Goal: Task Accomplishment & Management: Use online tool/utility

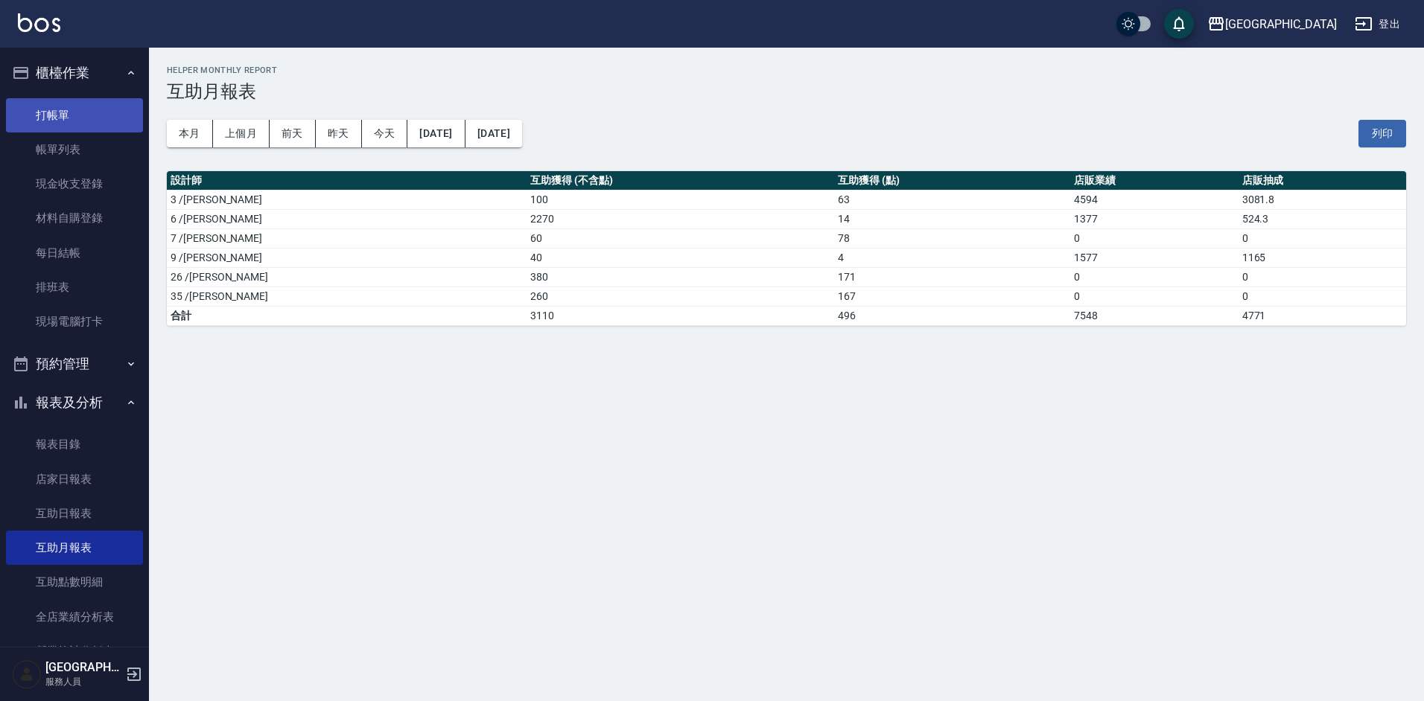
click at [45, 112] on link "打帳單" at bounding box center [74, 115] width 137 height 34
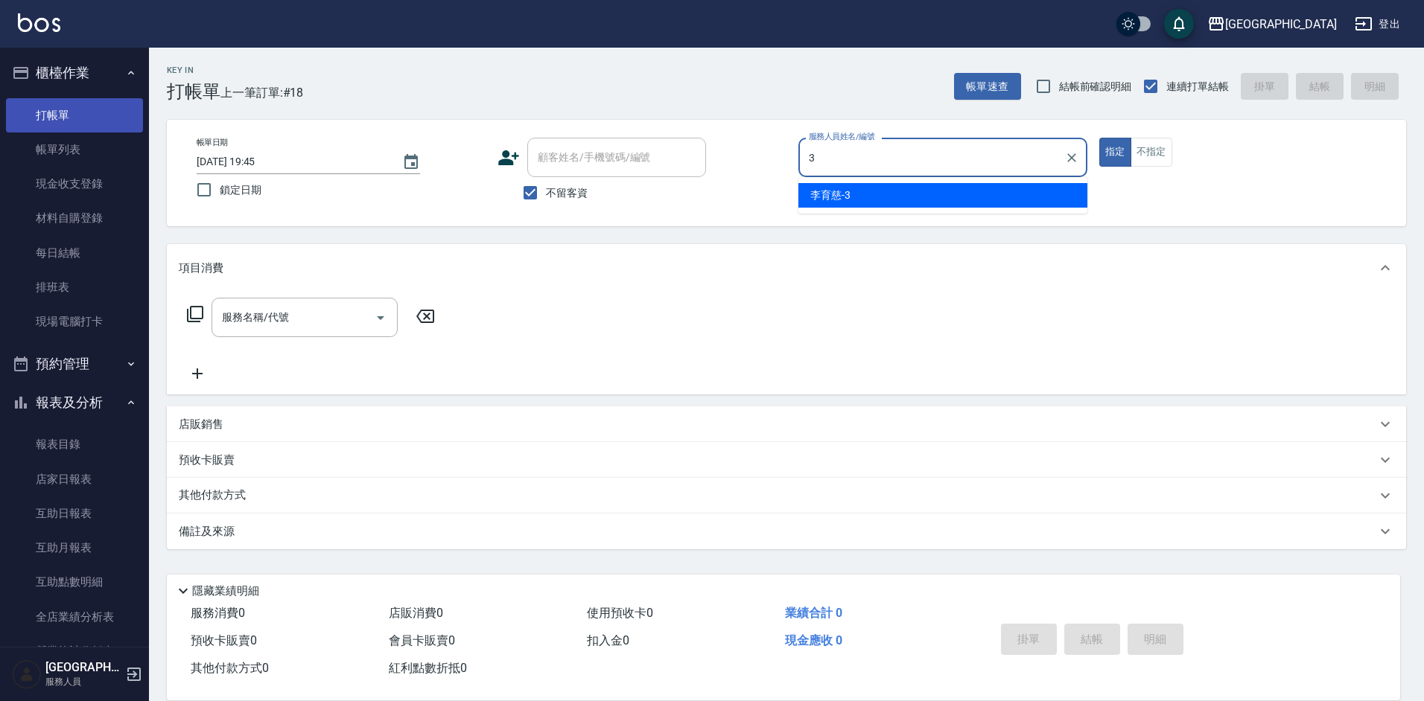
type input "[PERSON_NAME]-3"
type button "true"
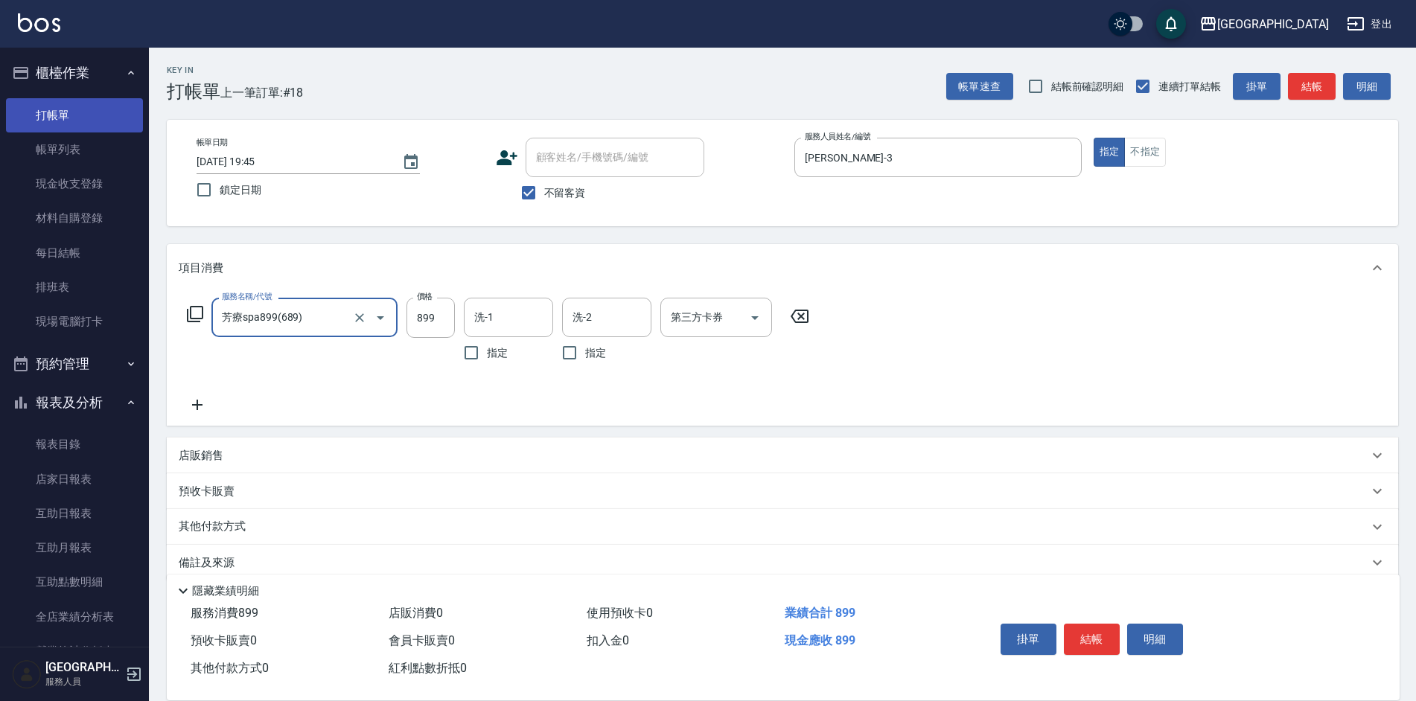
type input "芳療spa899(689)"
type input "[PERSON_NAME]-35"
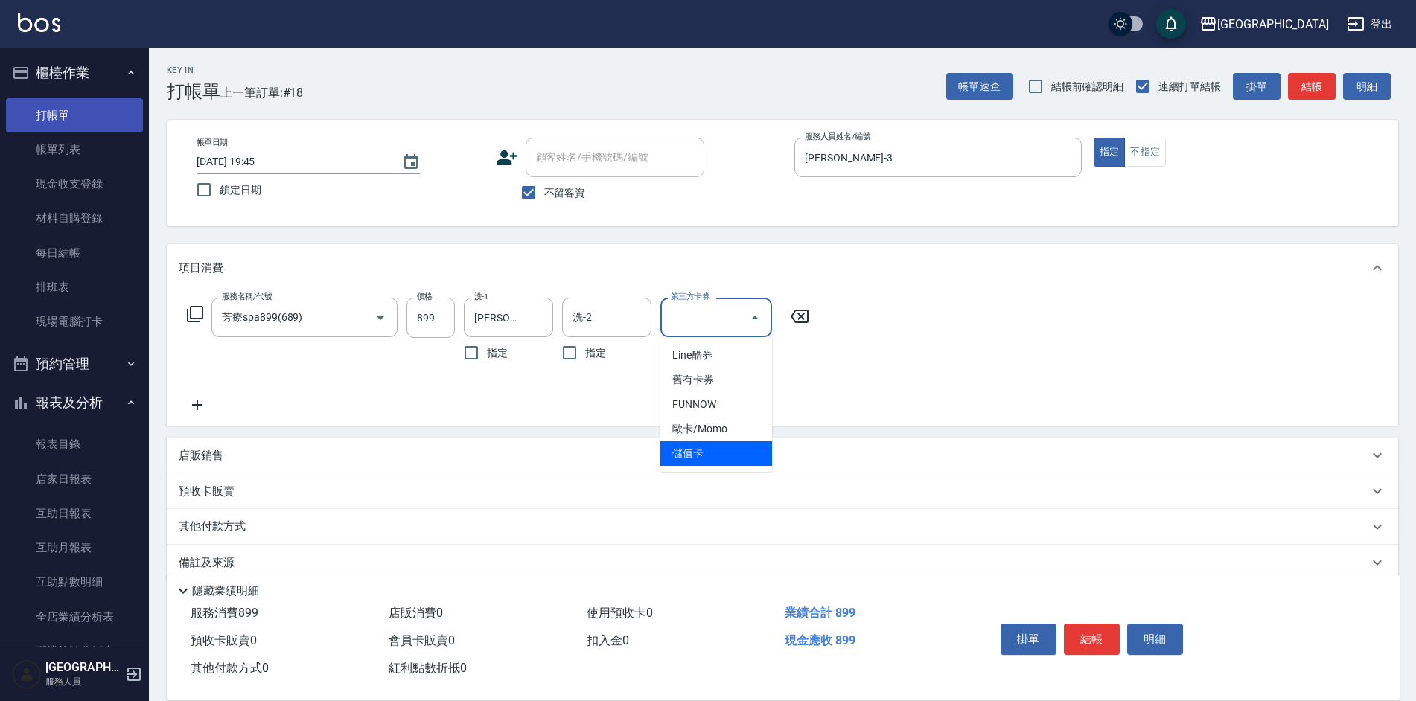
type input "儲值卡"
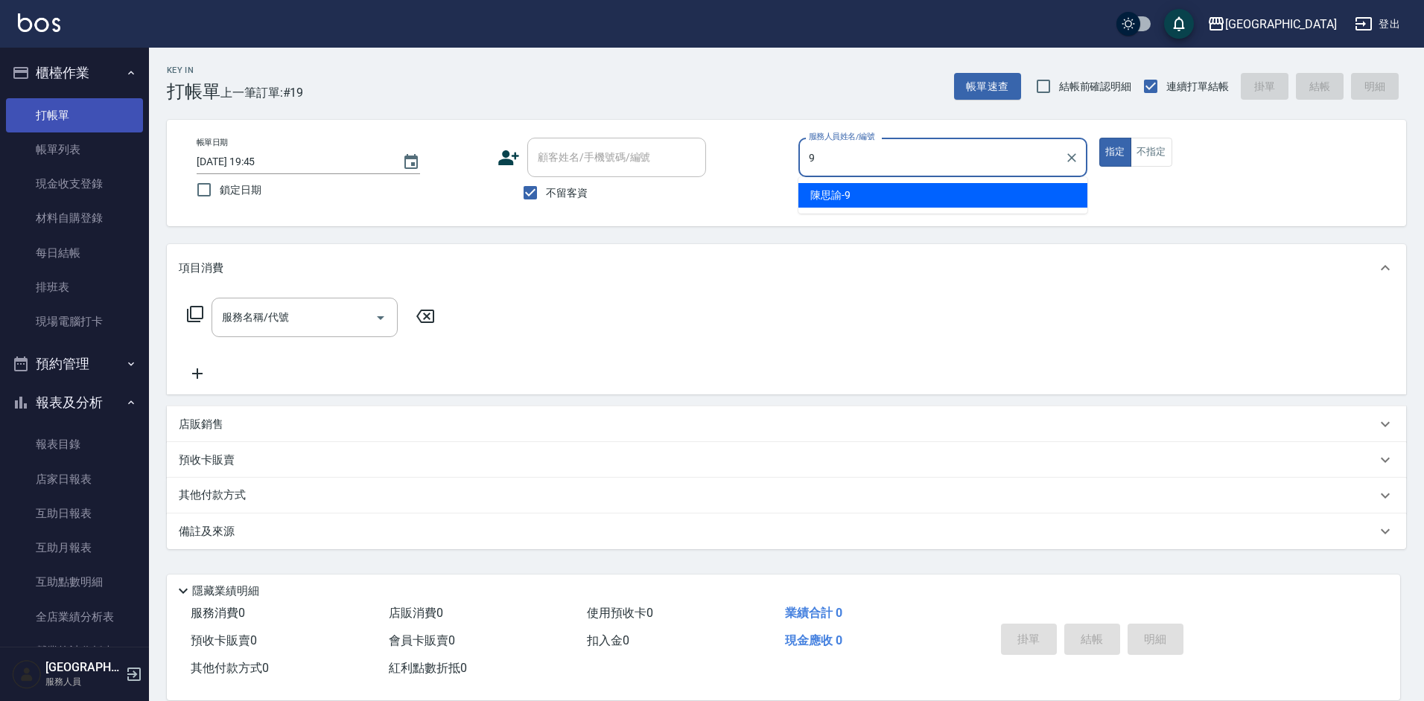
type input "[PERSON_NAME]-9"
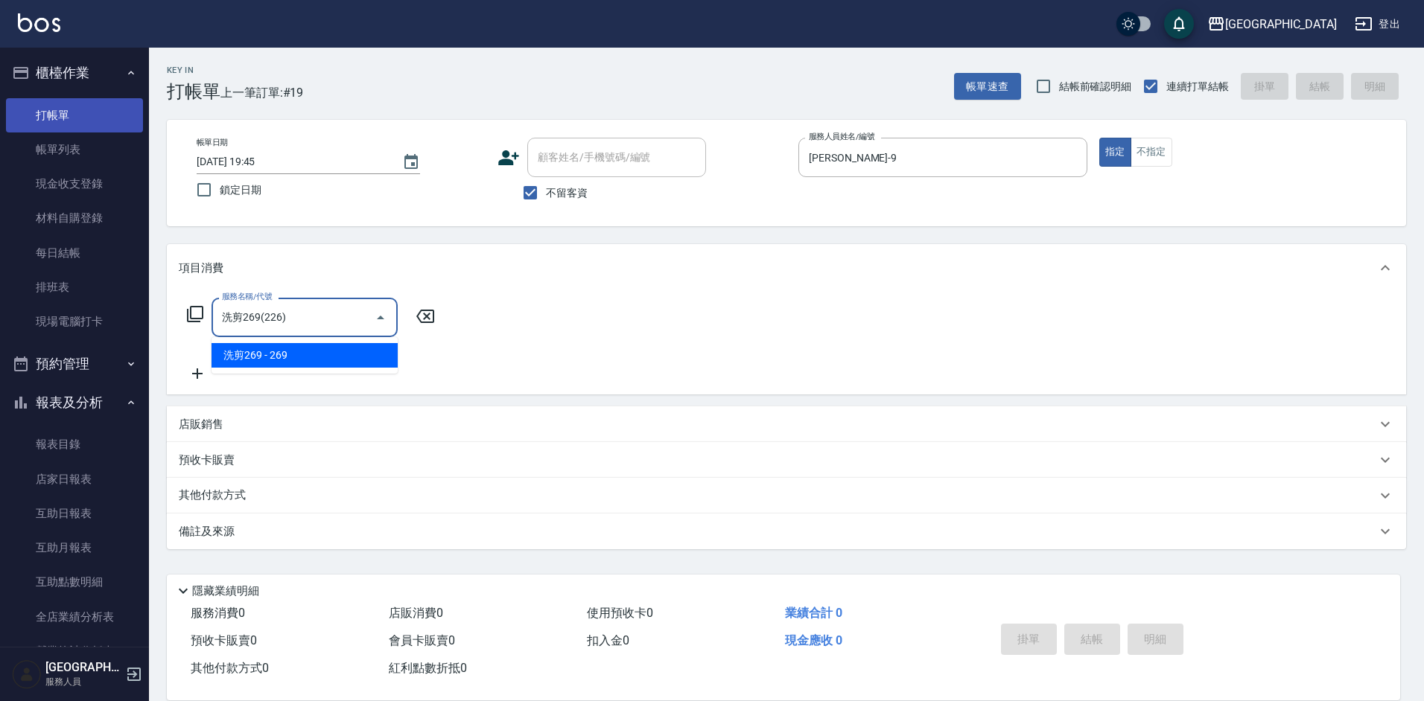
type input "洗剪269(226)"
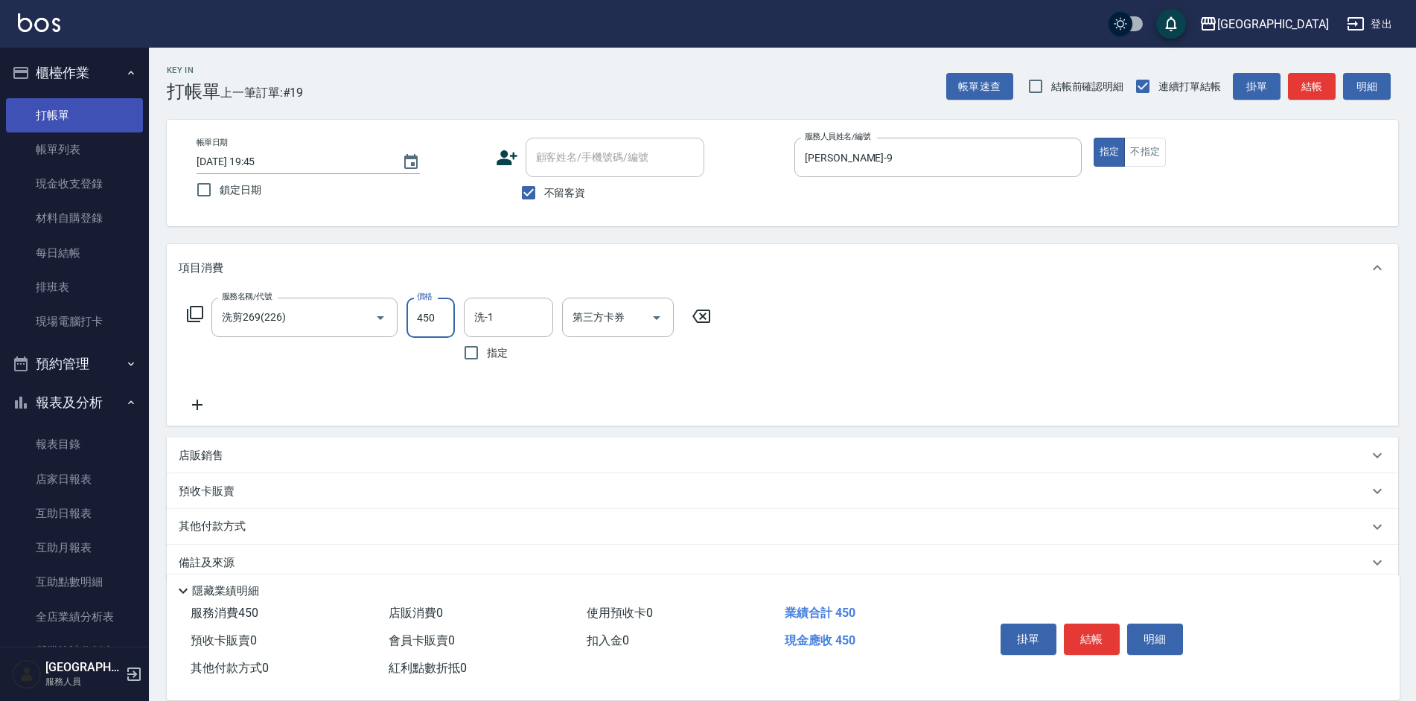
type input "450"
type input "[PERSON_NAME]-35"
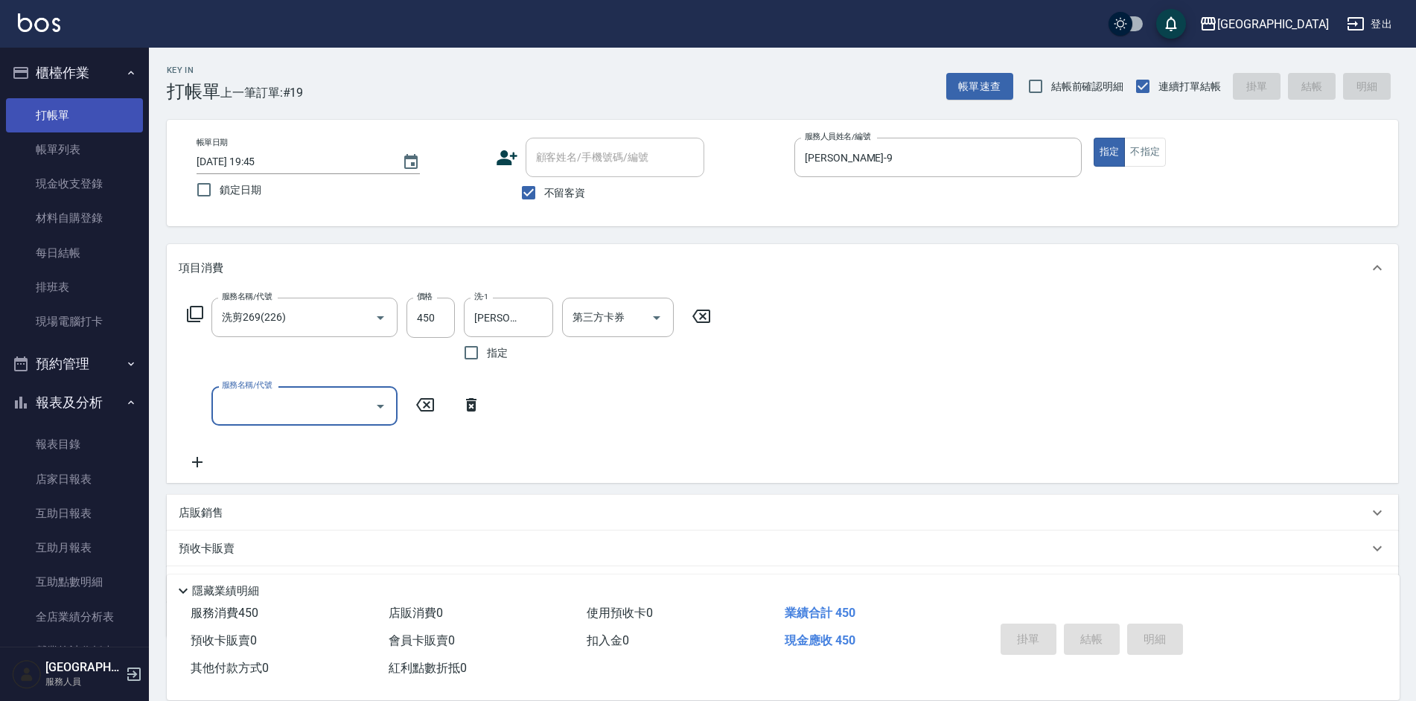
type input "[DATE] 19:46"
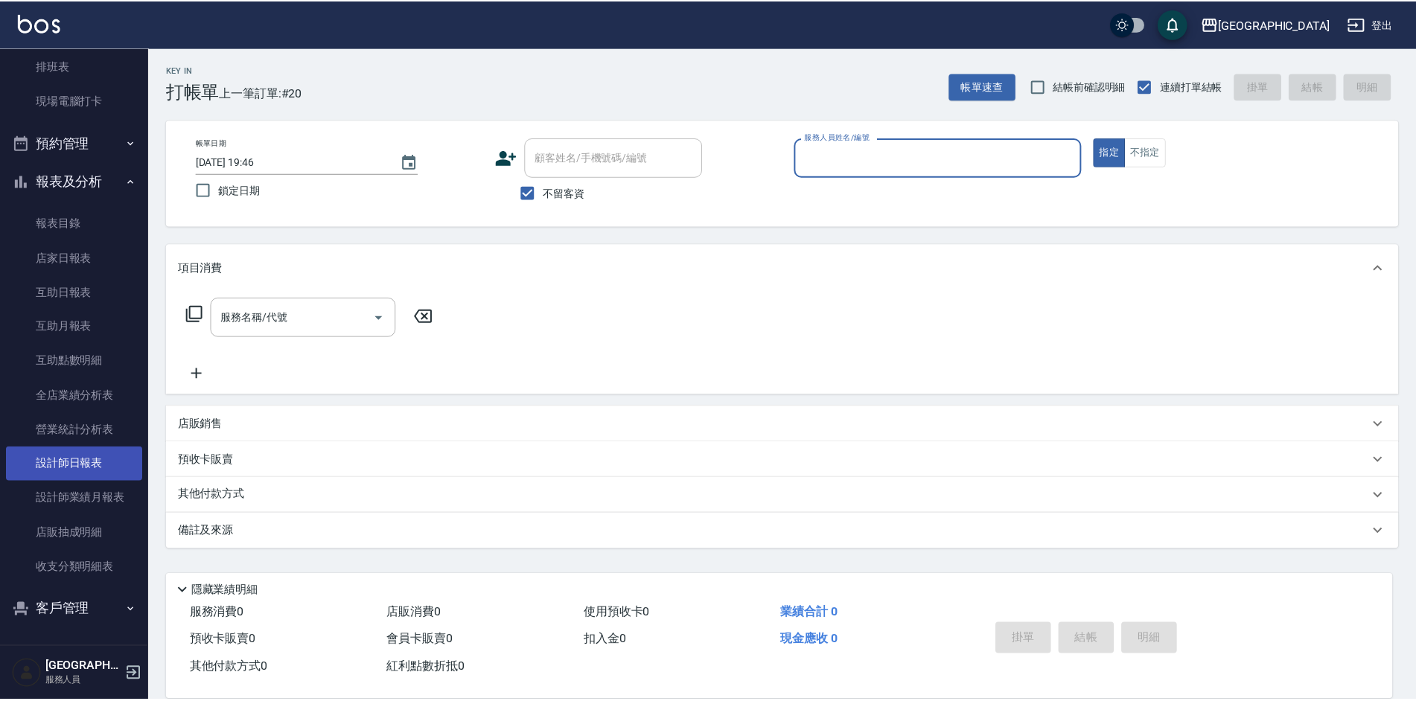
scroll to position [222, 0]
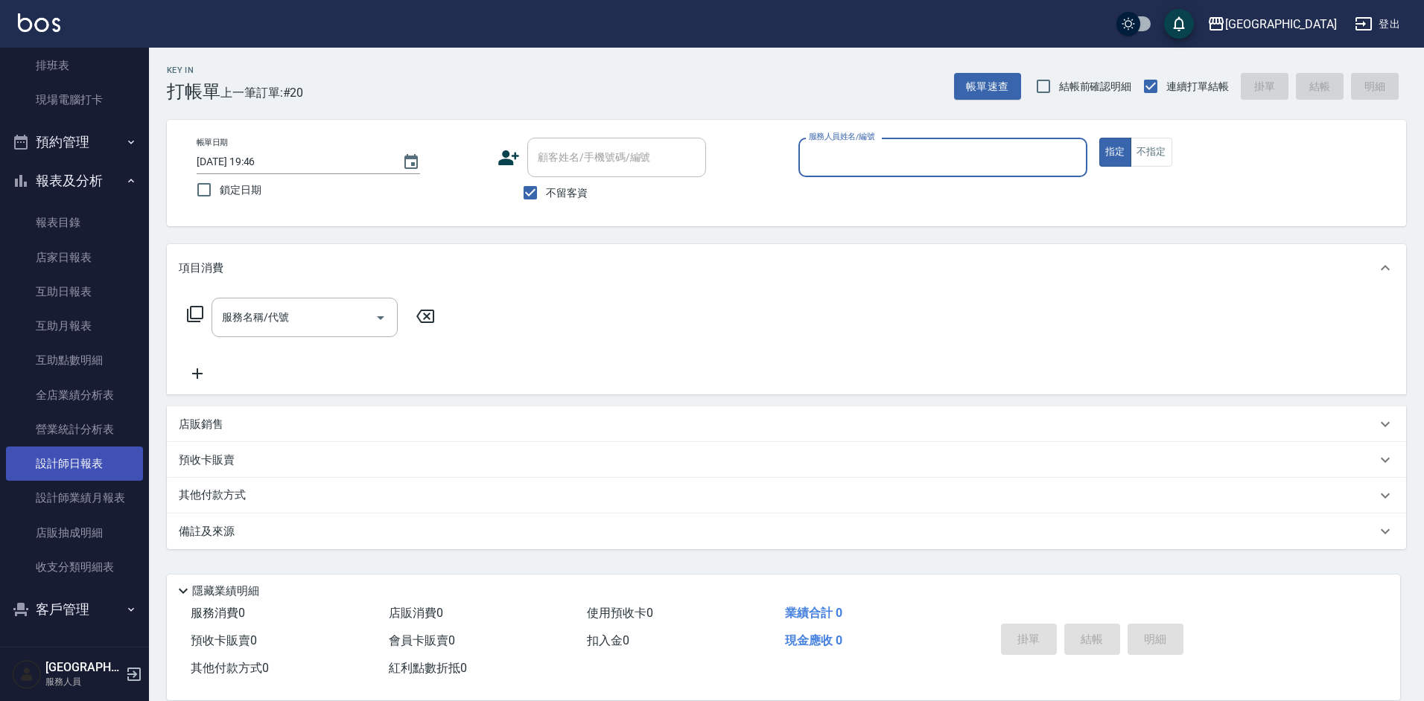
click at [97, 460] on link "設計師日報表" at bounding box center [74, 464] width 137 height 34
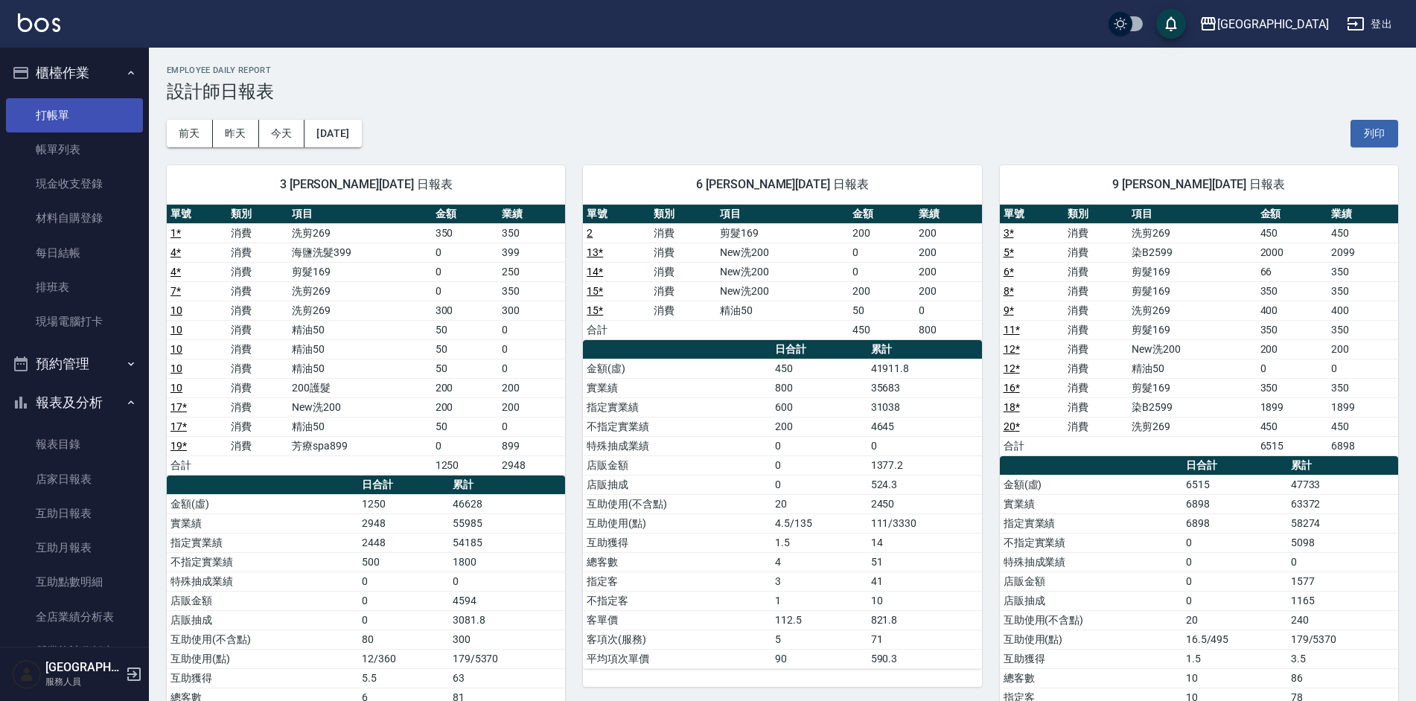
click at [73, 123] on link "打帳單" at bounding box center [74, 115] width 137 height 34
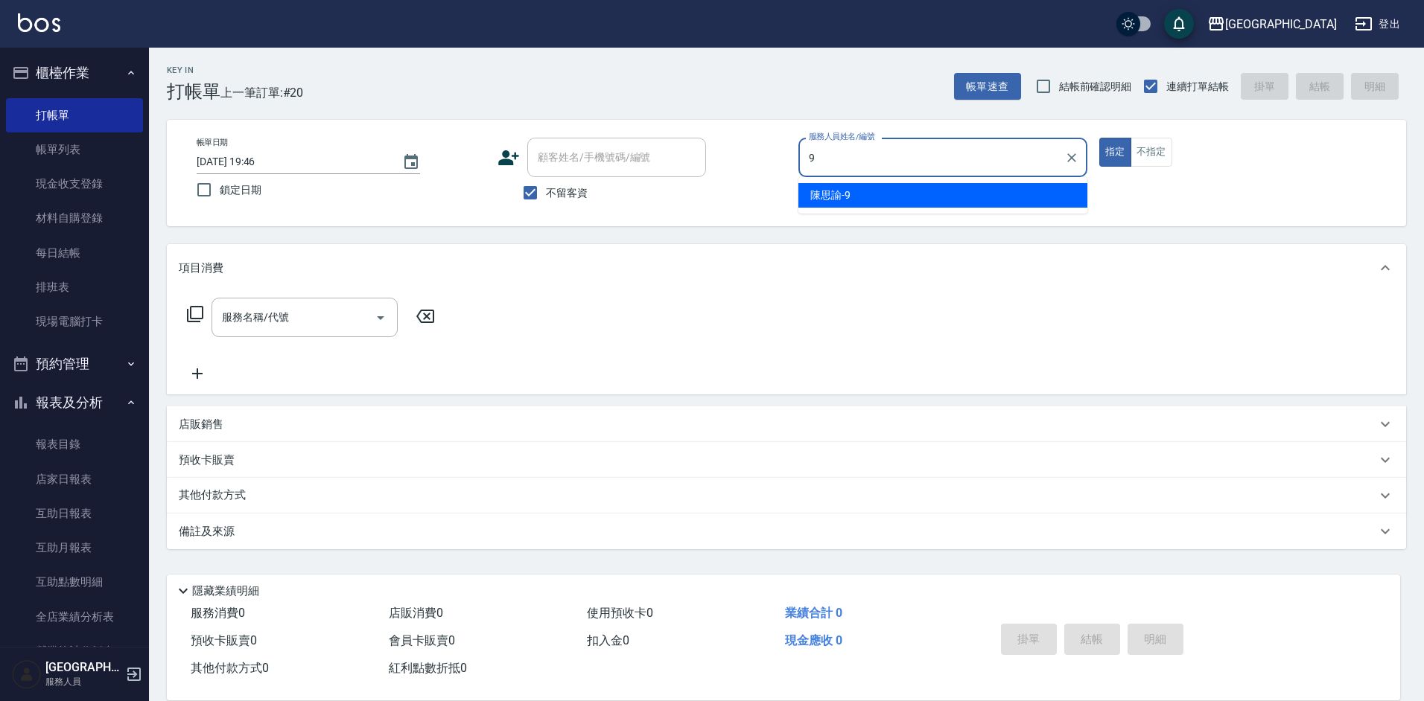
type input "[PERSON_NAME]-9"
type button "true"
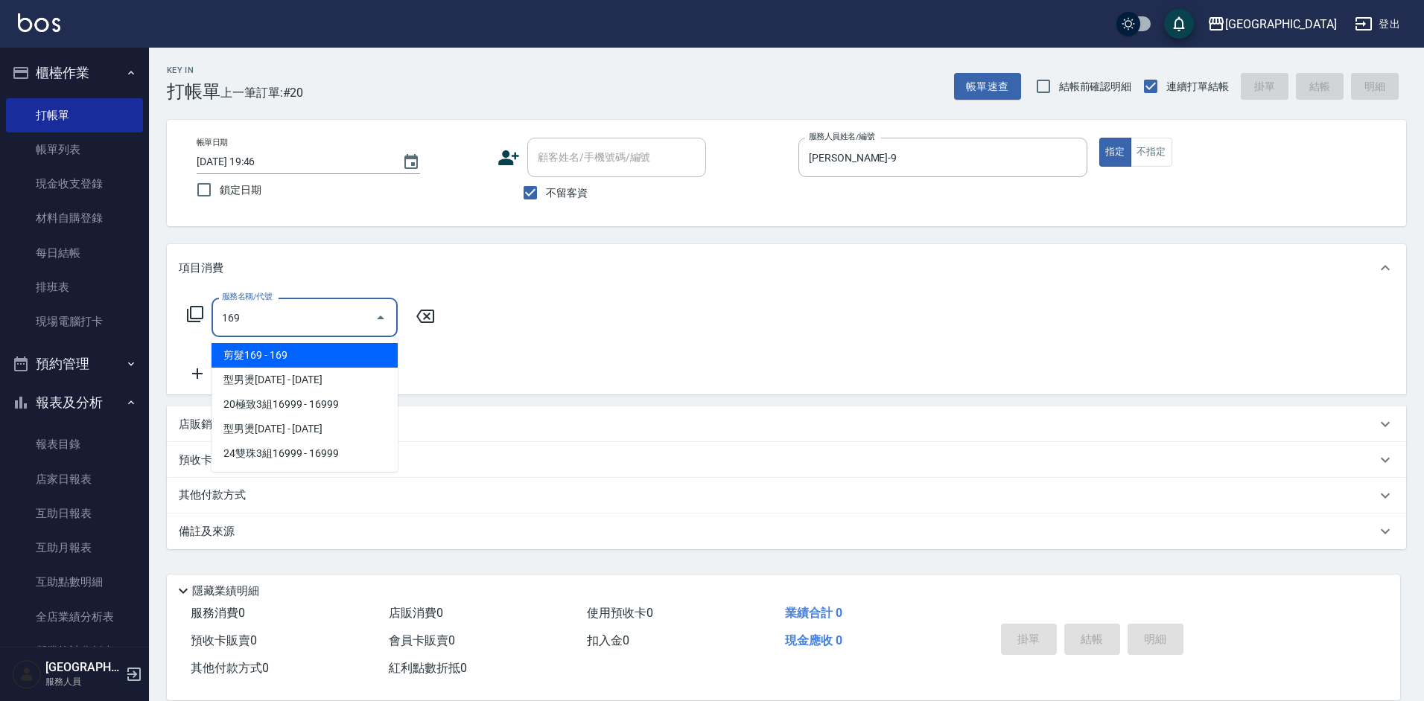
type input "169"
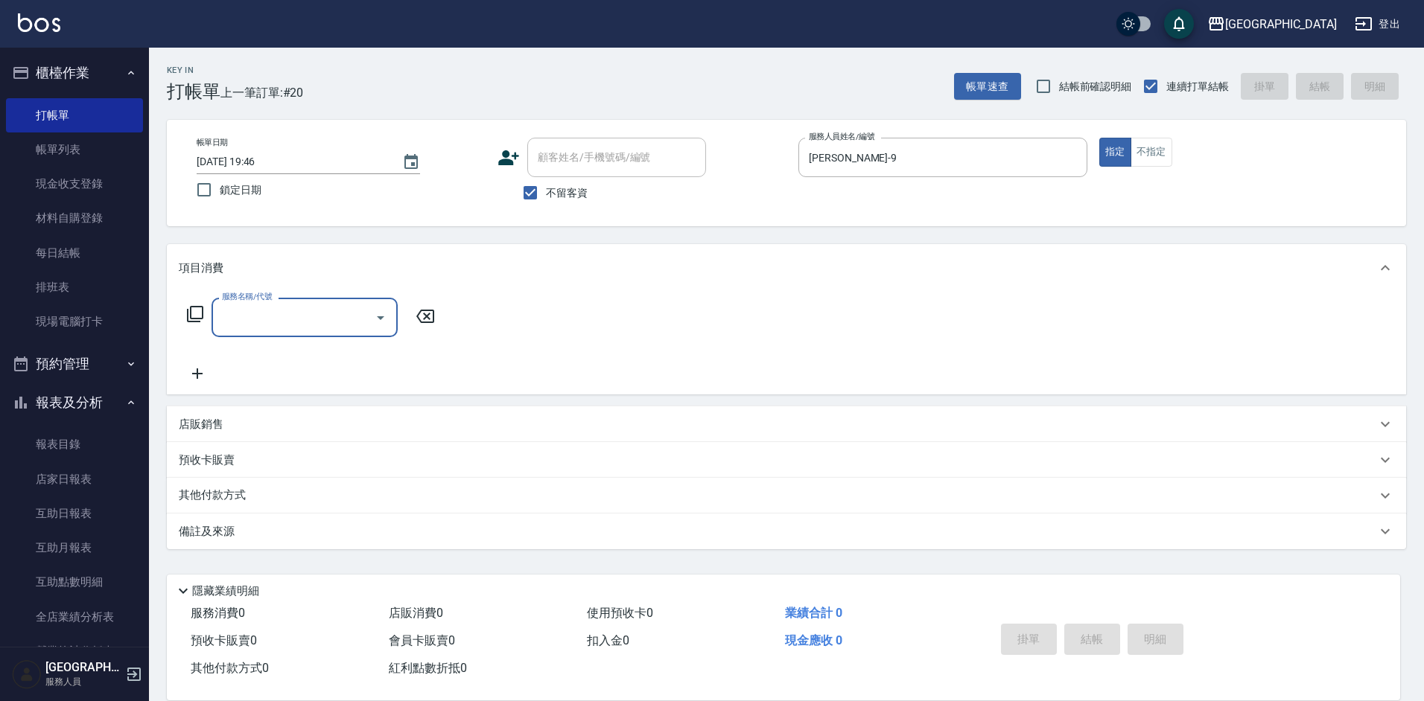
click at [281, 325] on input "服務名稱/代號" at bounding box center [293, 318] width 150 height 26
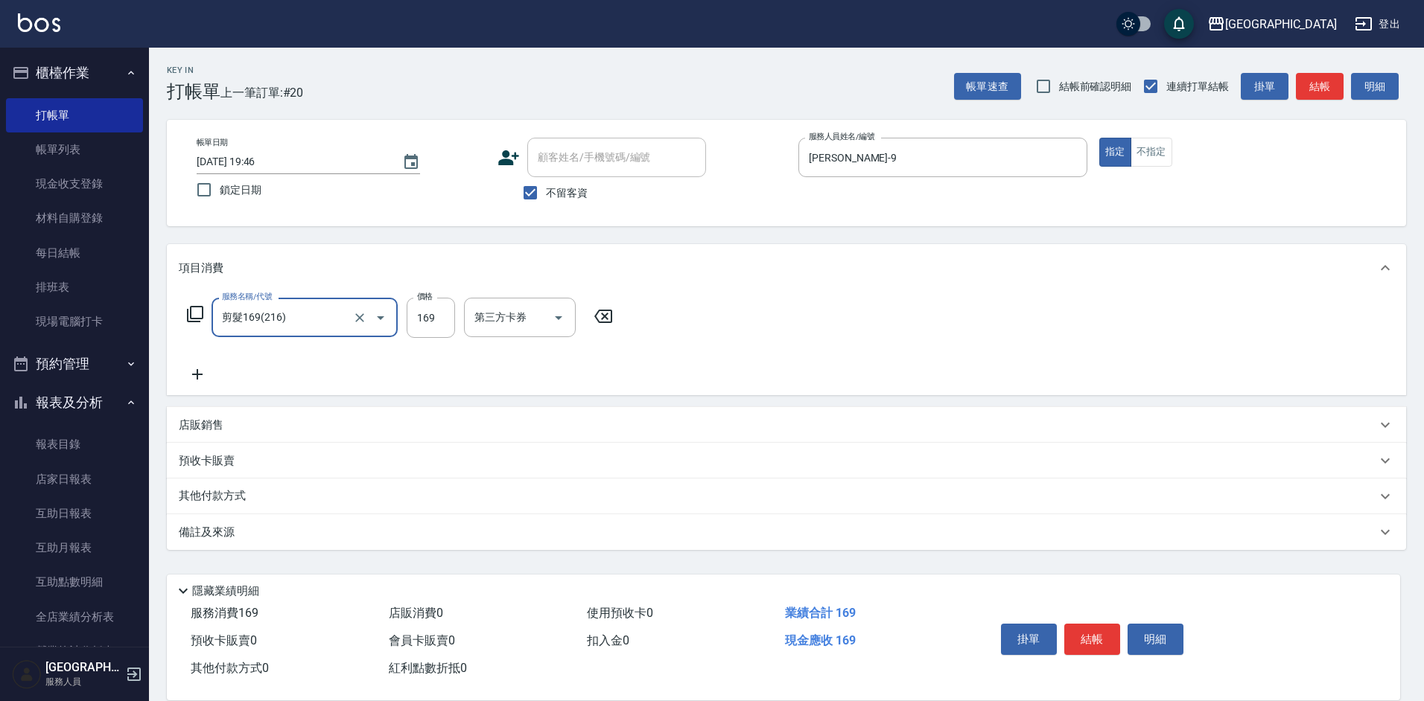
type input "剪髮169(216)"
drag, startPoint x: 442, startPoint y: 319, endPoint x: 442, endPoint y: 311, distance: 8.2
click at [442, 319] on input "2580" at bounding box center [431, 318] width 48 height 40
type input "250"
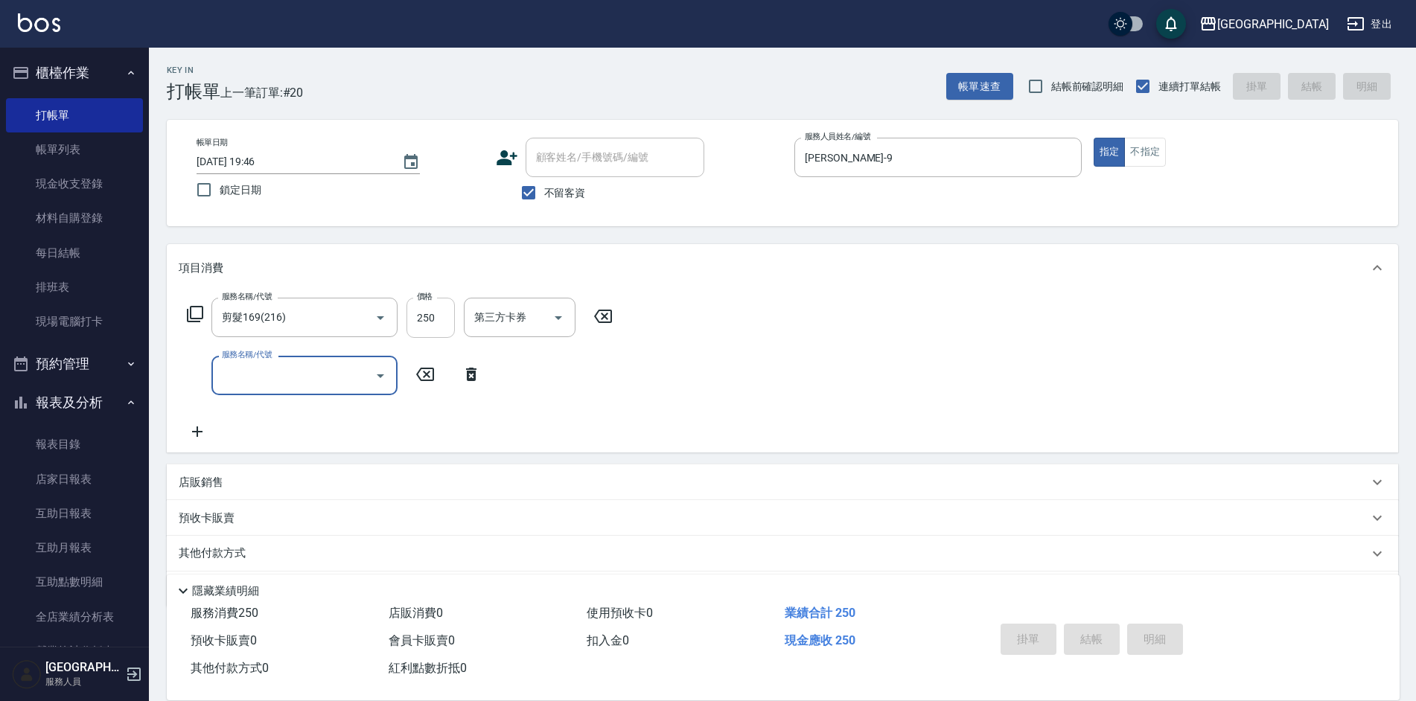
type input "[DATE] 19:47"
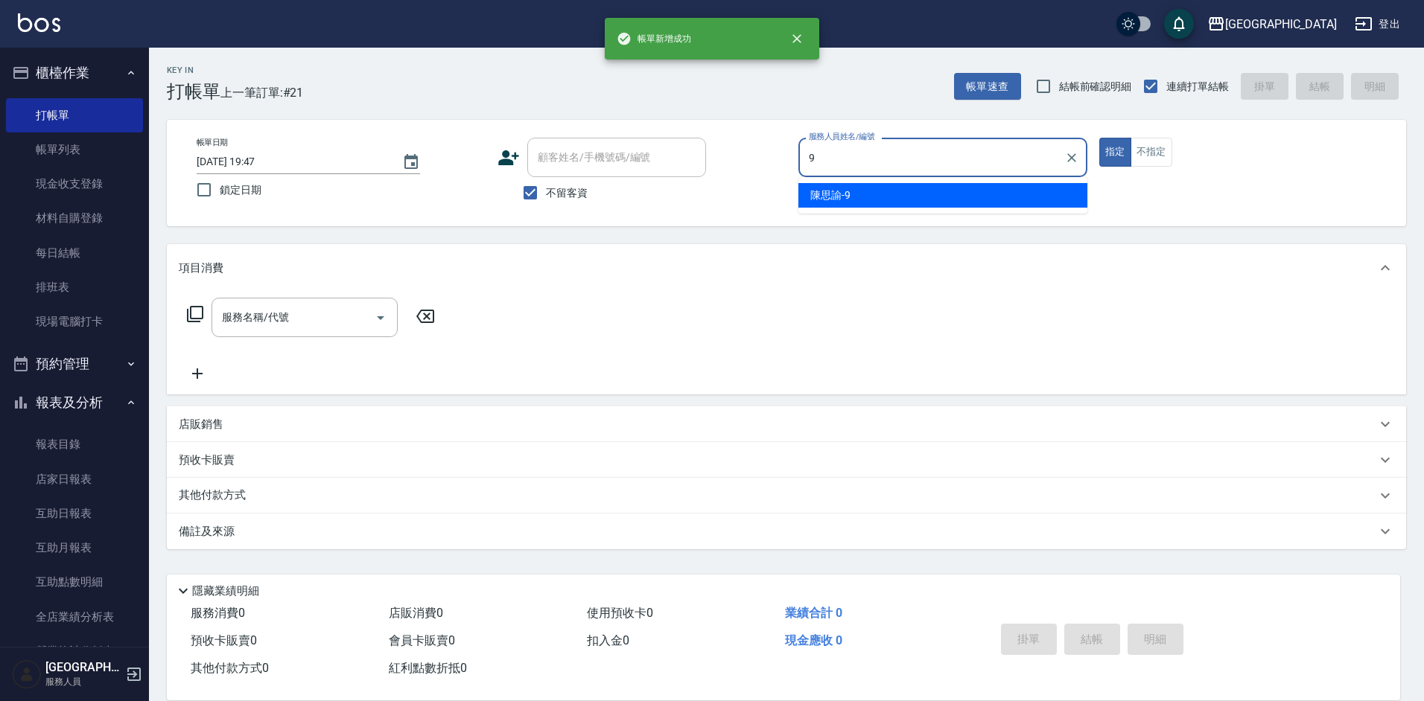
type input "[PERSON_NAME]-9"
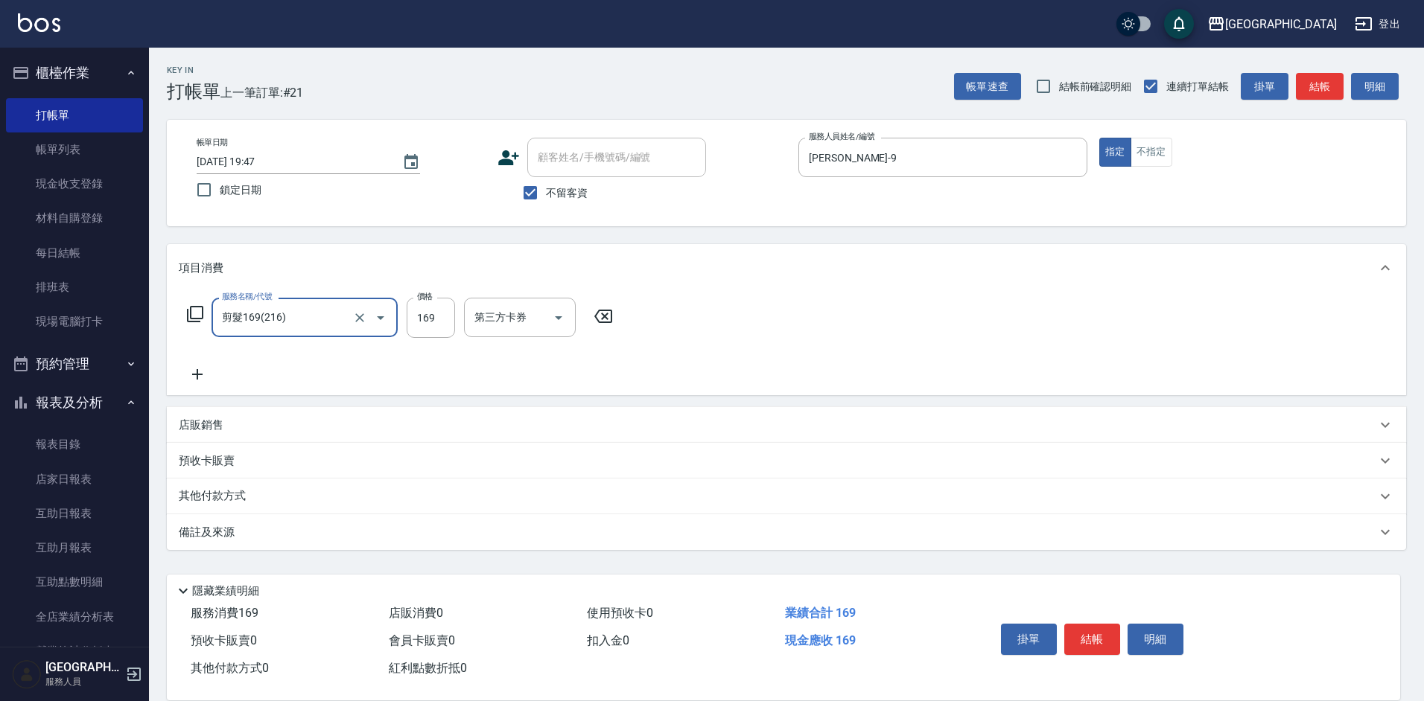
type input "剪髮169(216)"
type input "250"
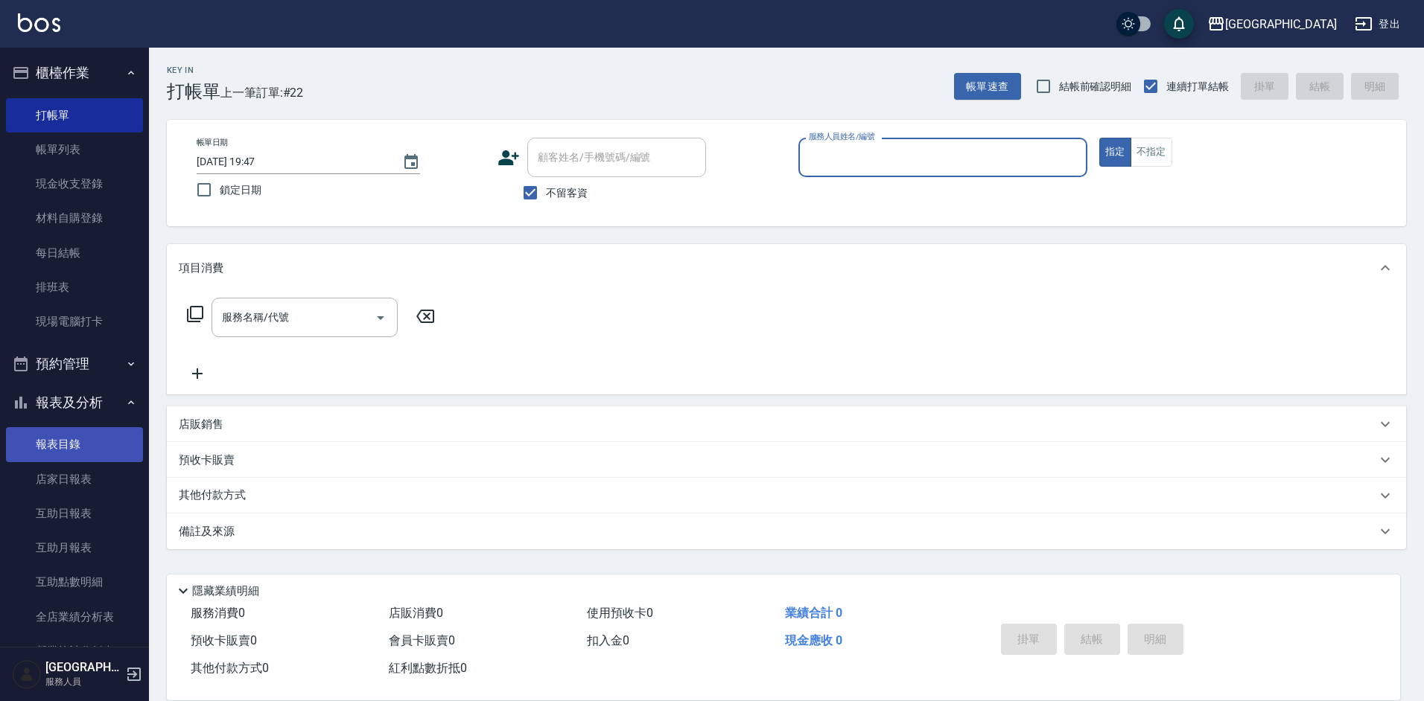
click at [65, 444] on link "報表目錄" at bounding box center [74, 444] width 137 height 34
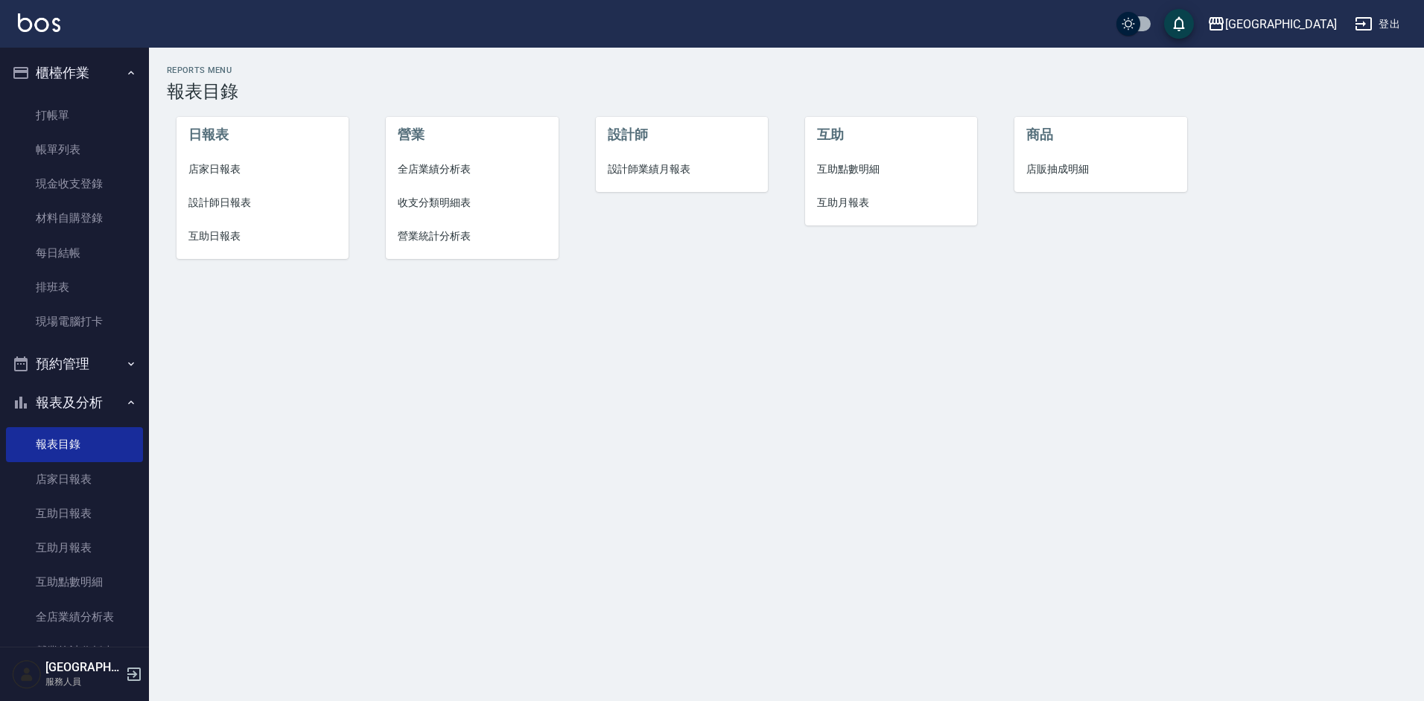
click at [211, 172] on span "店家日報表" at bounding box center [262, 170] width 149 height 16
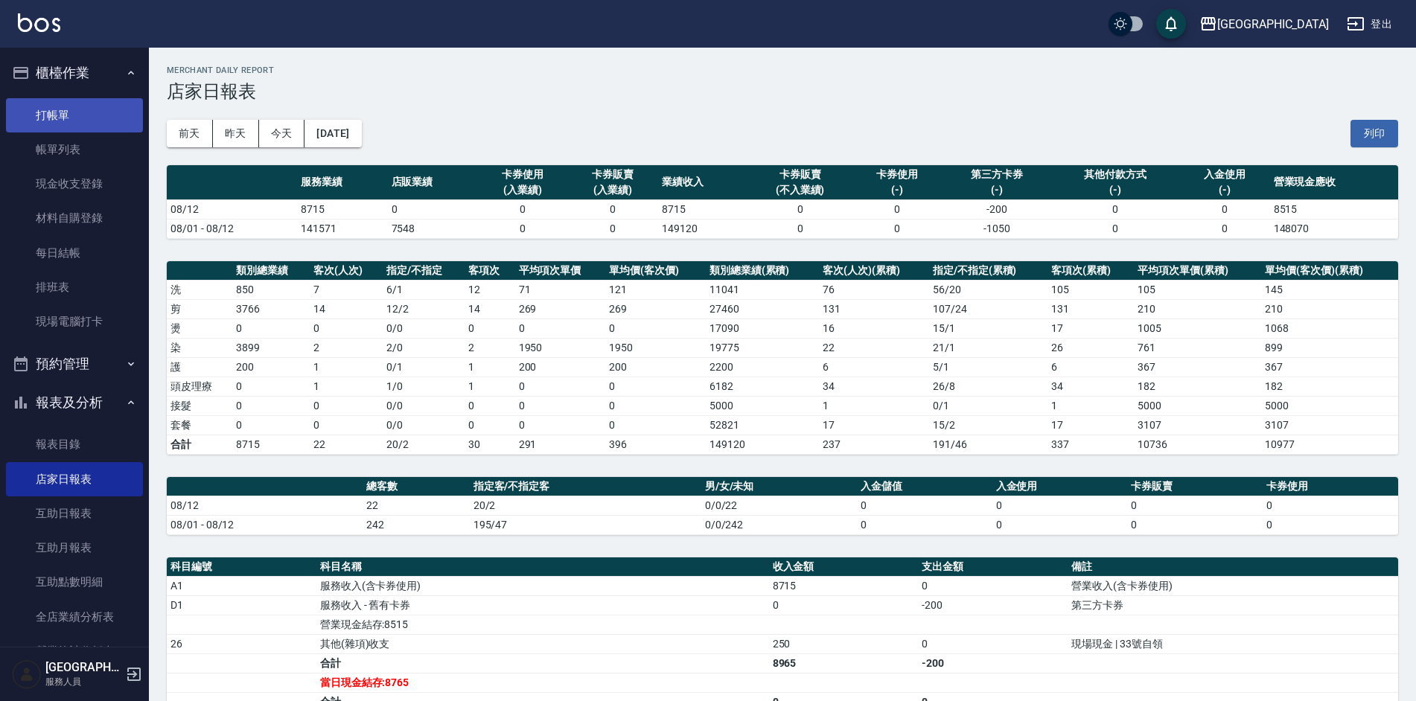
click at [42, 107] on link "打帳單" at bounding box center [74, 115] width 137 height 34
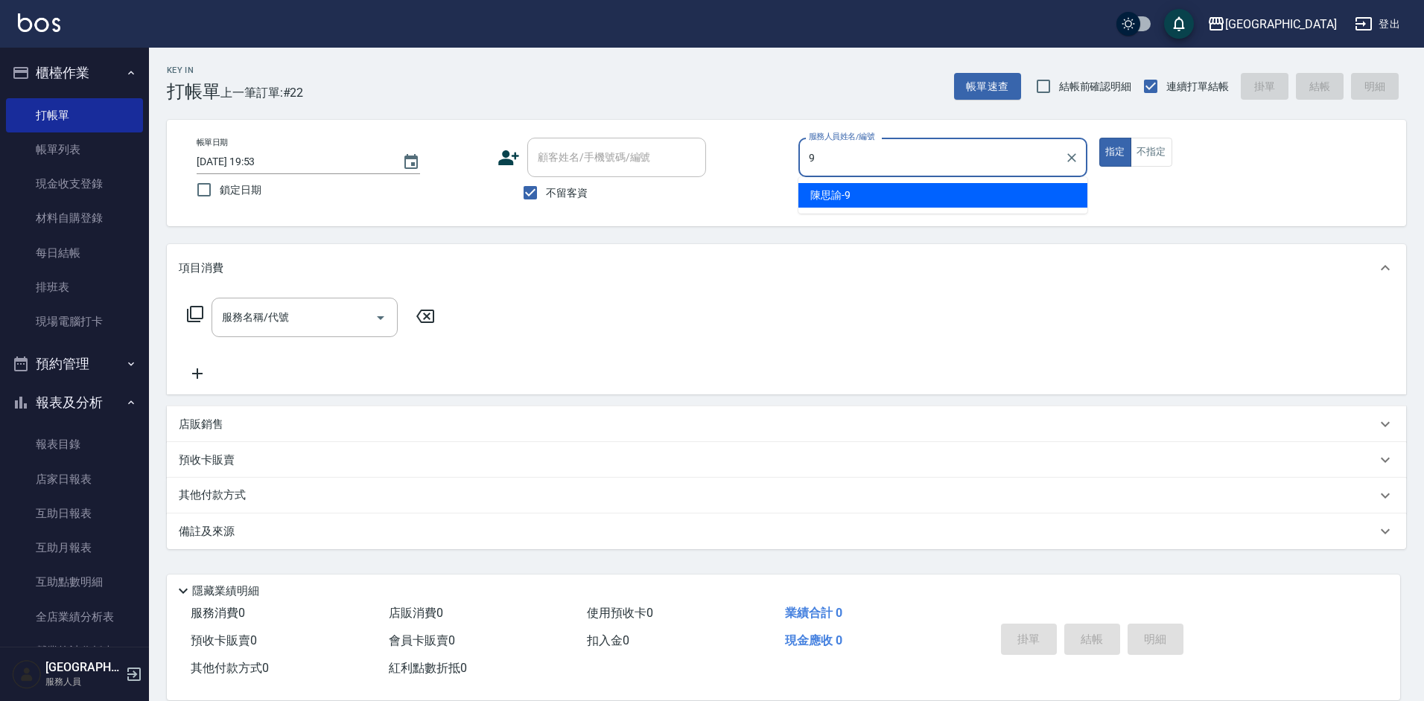
type input "[PERSON_NAME]-9"
type button "true"
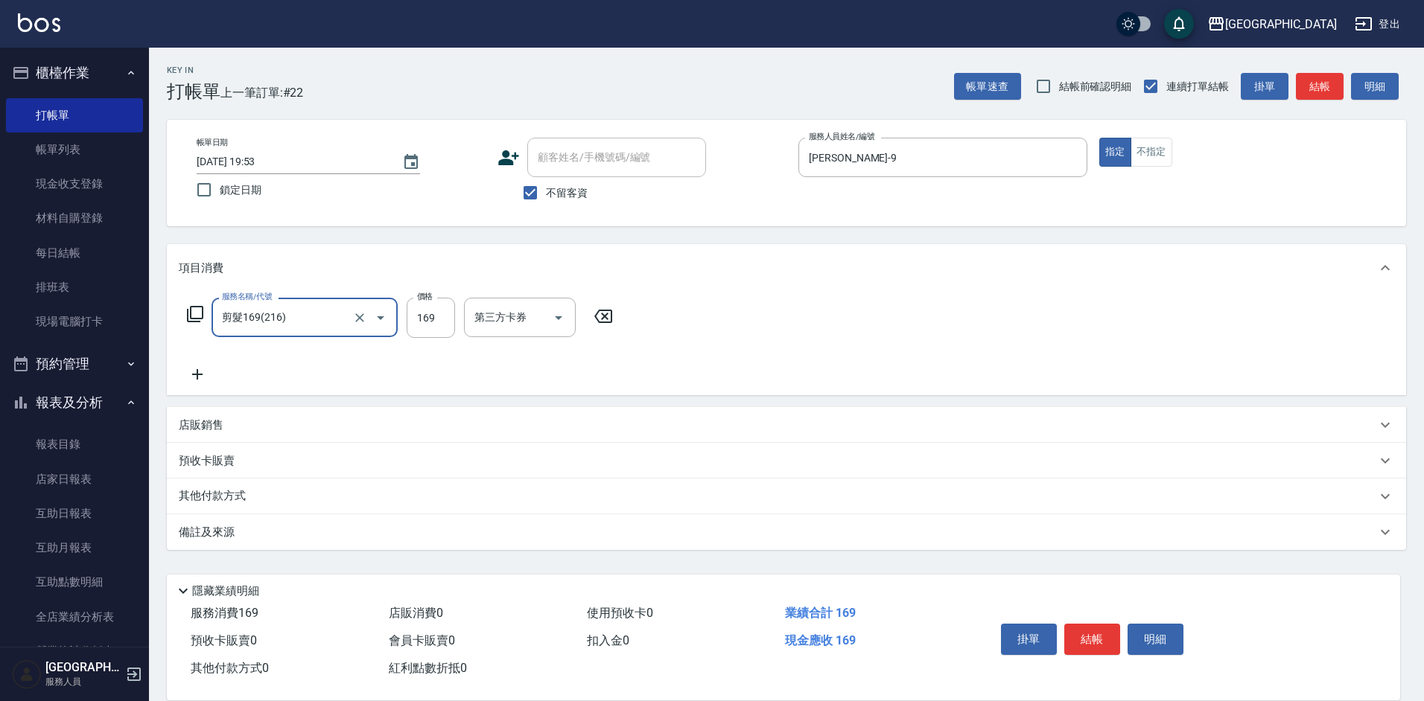
type input "剪髮169(216)"
type input "350"
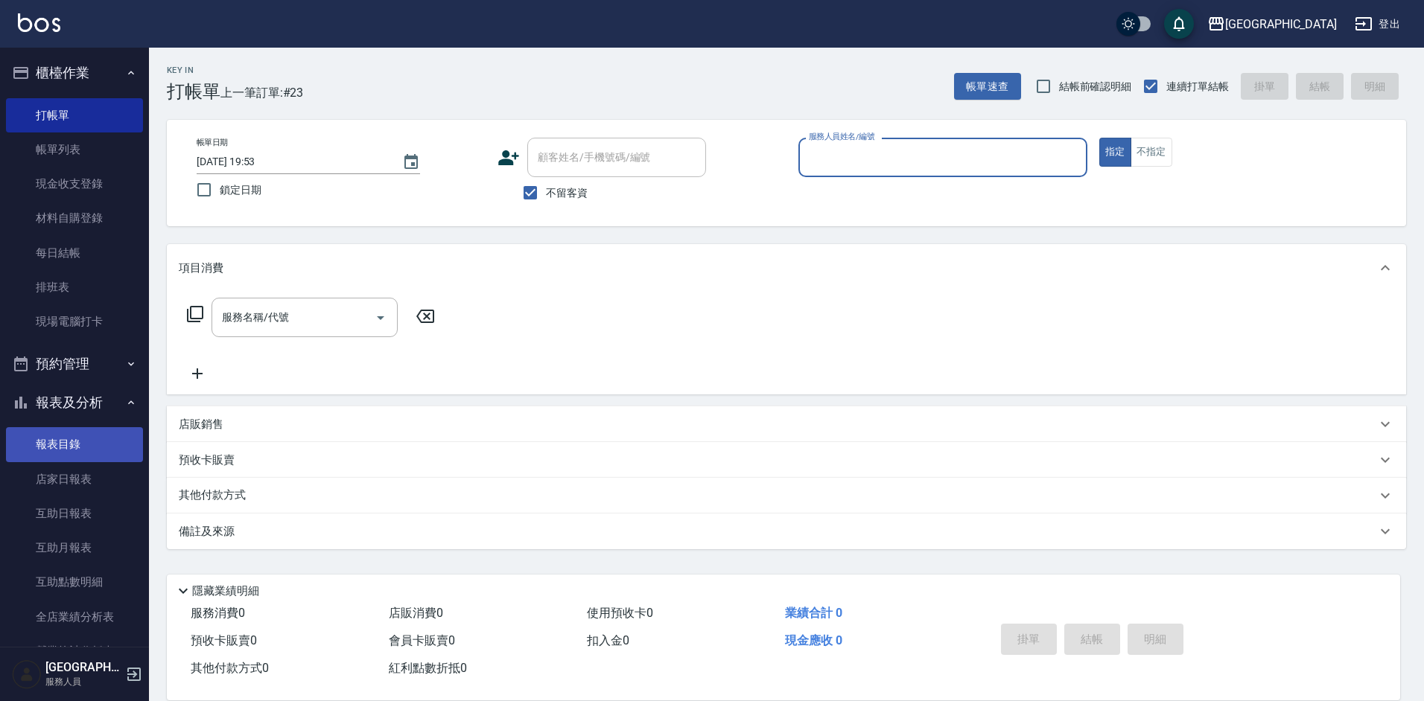
click at [86, 439] on link "報表目錄" at bounding box center [74, 444] width 137 height 34
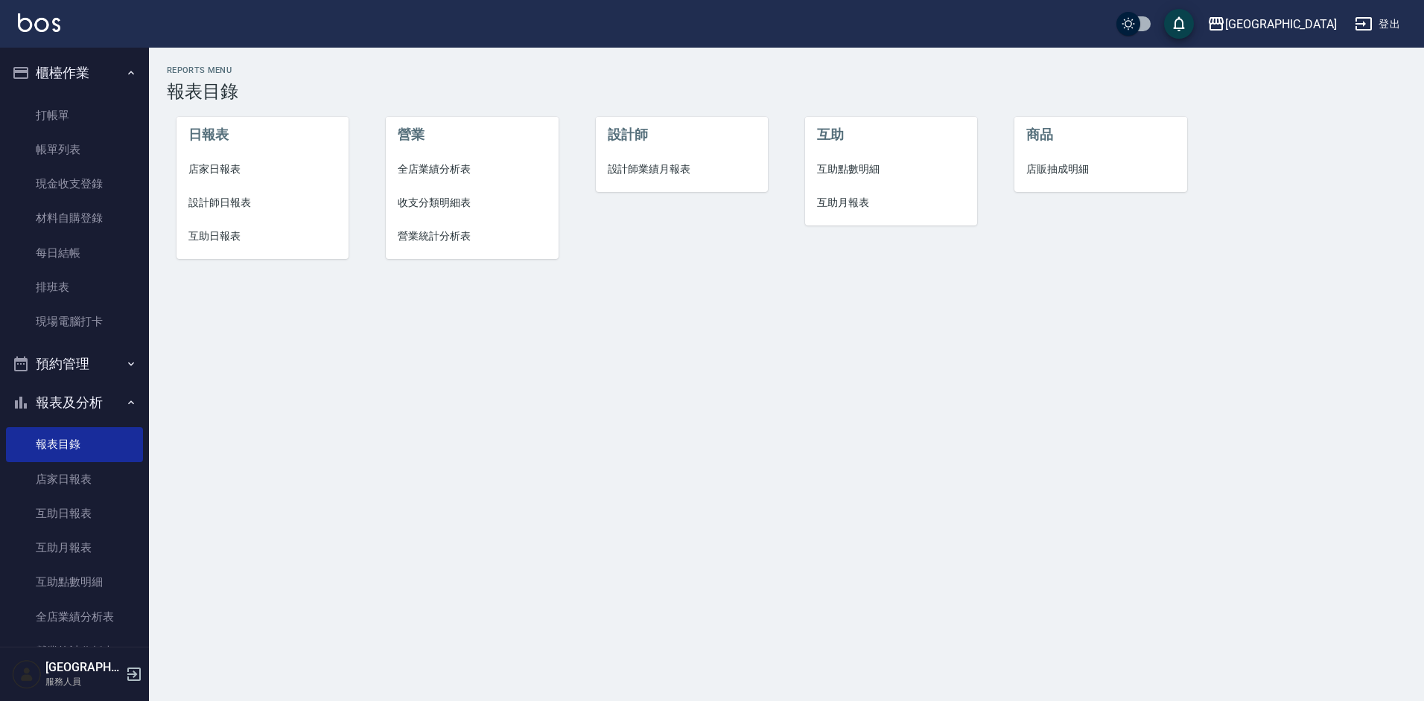
click at [226, 171] on span "店家日報表" at bounding box center [262, 170] width 149 height 16
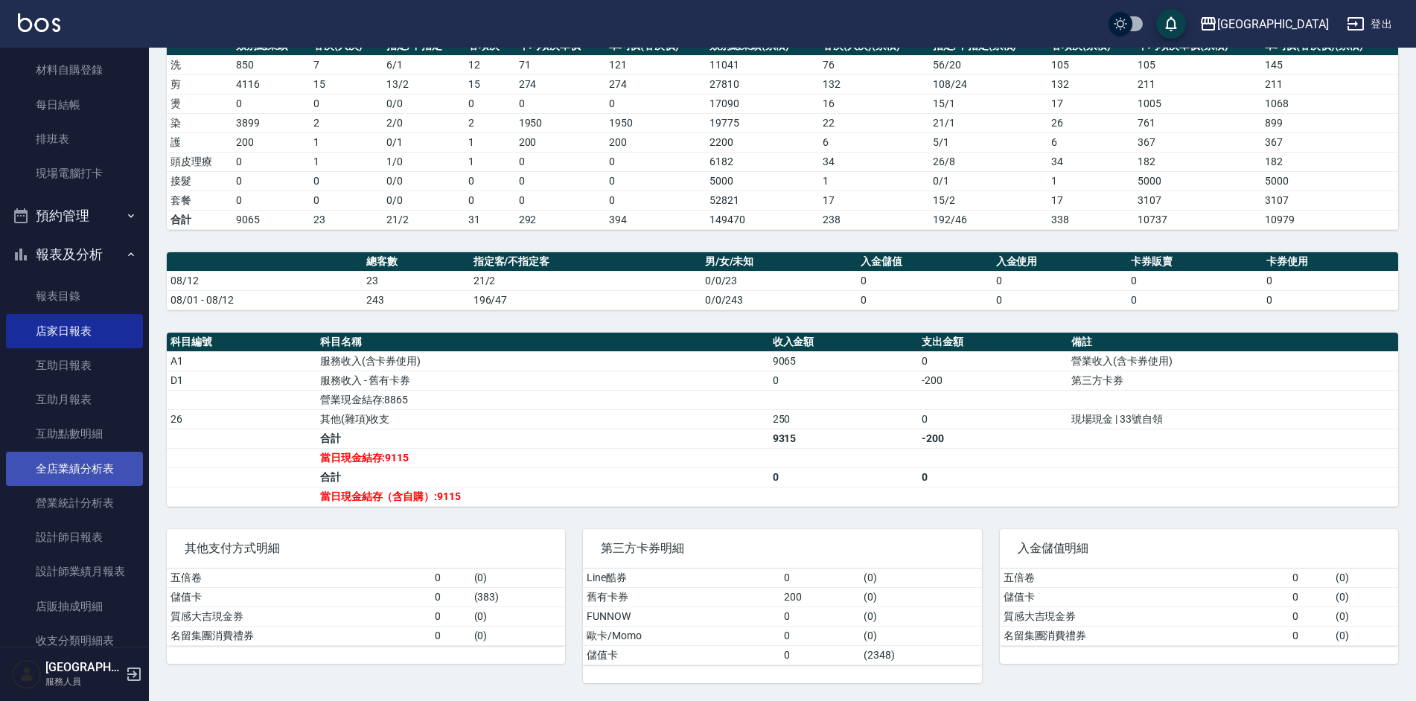
scroll to position [222, 0]
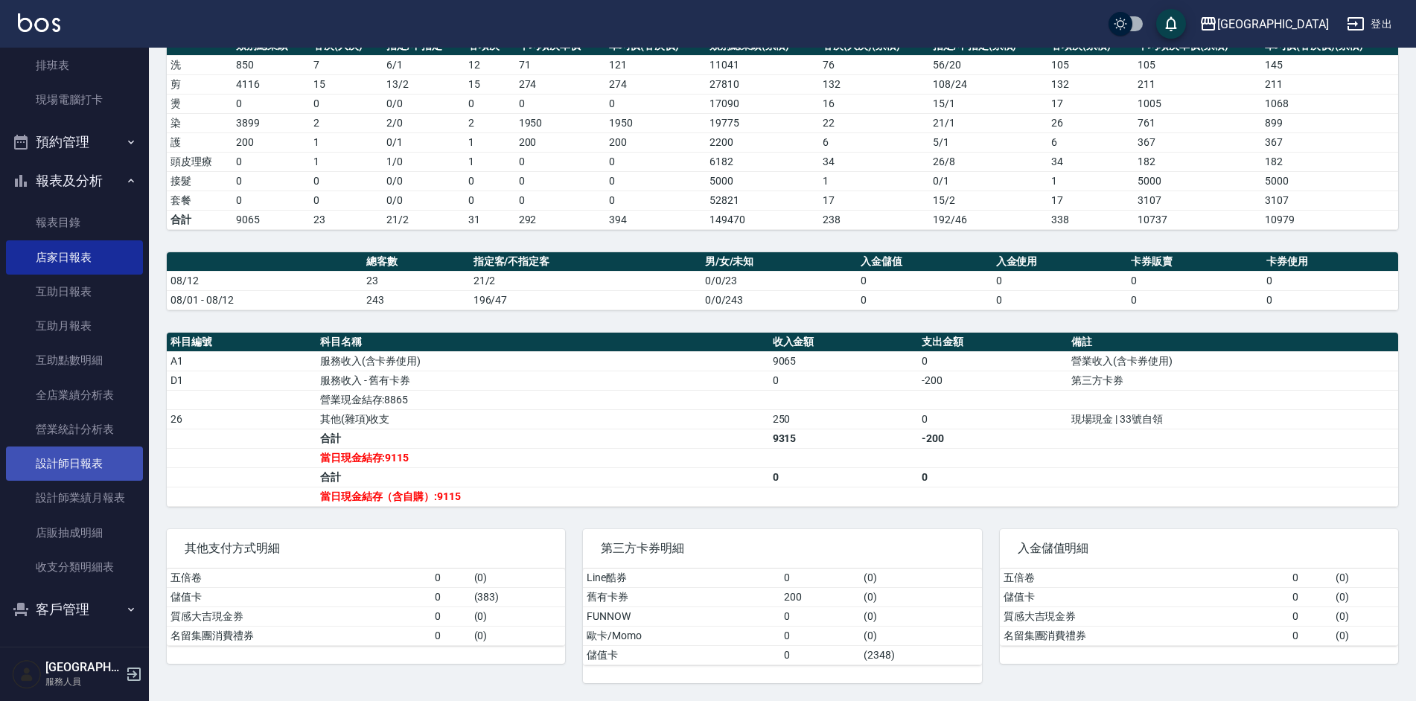
click at [98, 468] on link "設計師日報表" at bounding box center [74, 464] width 137 height 34
